Goal: Use online tool/utility: Utilize a website feature to perform a specific function

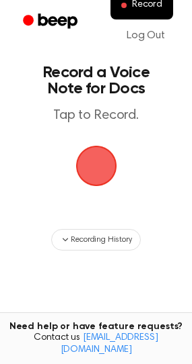
click at [100, 157] on span "button" at bounding box center [96, 167] width 44 height 44
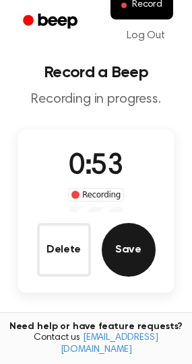
click at [140, 253] on button "Save" at bounding box center [129, 250] width 54 height 54
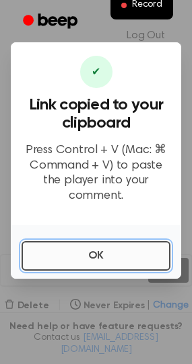
click at [83, 243] on button "OK" at bounding box center [96, 256] width 149 height 30
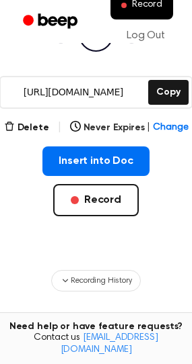
scroll to position [202, 0]
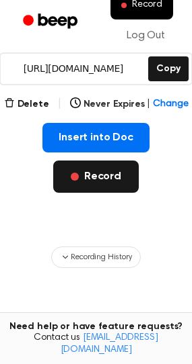
click at [110, 182] on button "Record" at bounding box center [95, 177] width 85 height 32
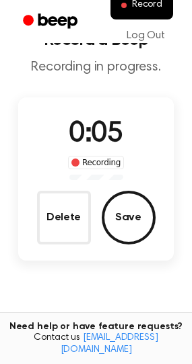
scroll to position [25, 0]
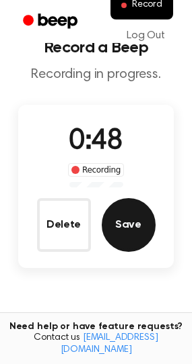
click at [132, 217] on button "Save" at bounding box center [129, 225] width 54 height 54
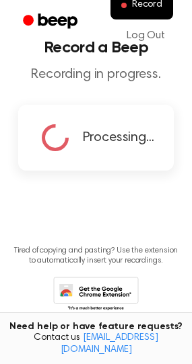
scroll to position [0, 0]
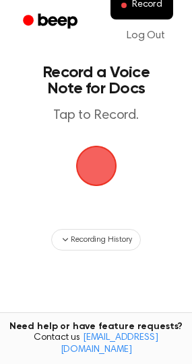
click at [108, 173] on span "button" at bounding box center [96, 167] width 44 height 44
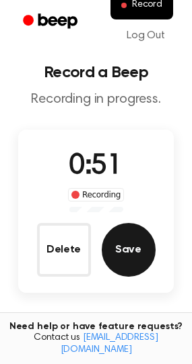
click at [140, 257] on button "Save" at bounding box center [129, 250] width 54 height 54
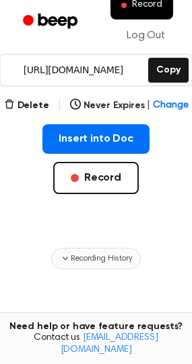
scroll to position [202, 0]
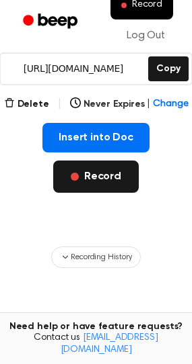
click at [114, 171] on button "Record" at bounding box center [95, 177] width 85 height 32
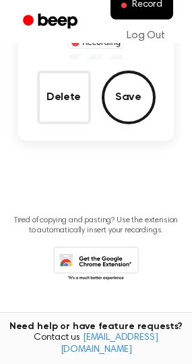
scroll to position [25, 0]
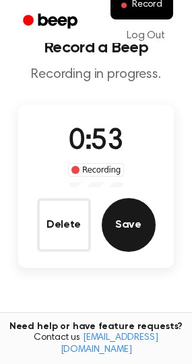
click at [132, 233] on button "Save" at bounding box center [129, 225] width 54 height 54
